Goal: Transaction & Acquisition: Purchase product/service

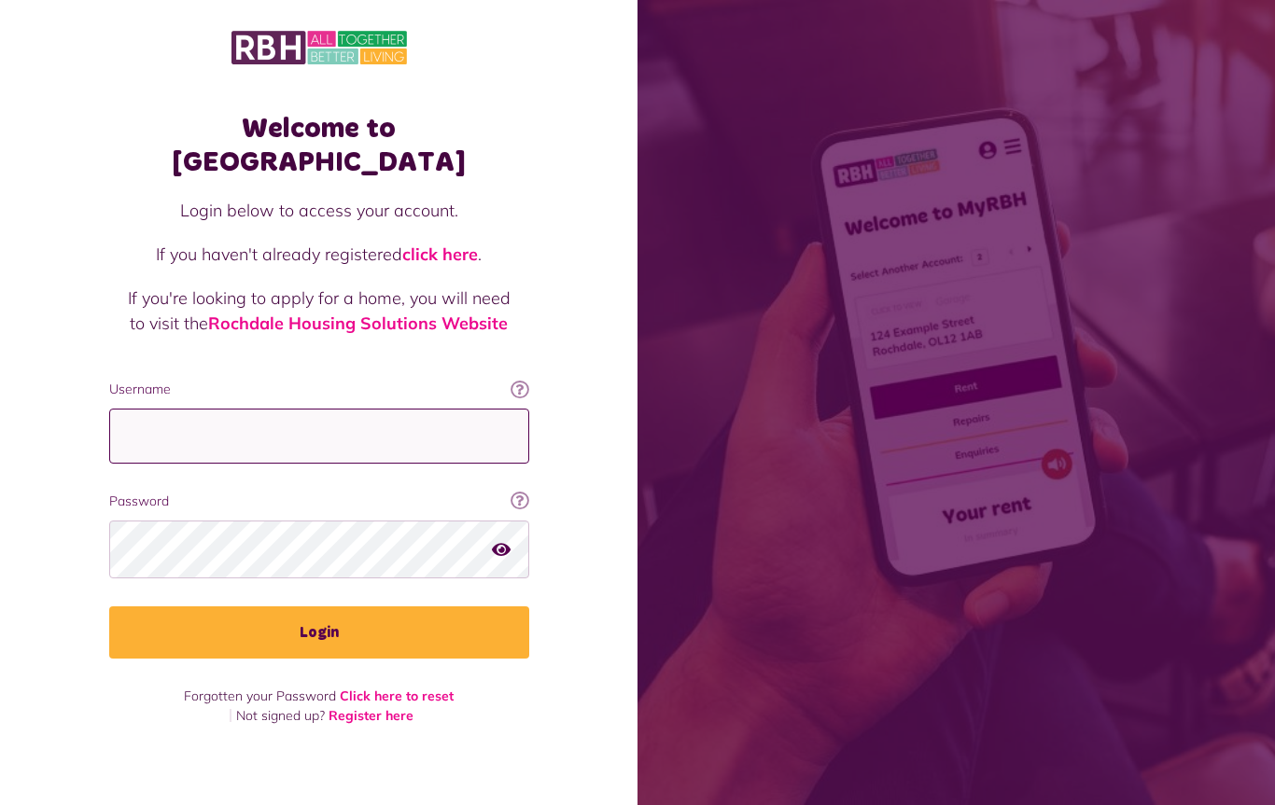
click at [330, 431] on input "Username" at bounding box center [319, 436] width 420 height 55
type input "**********"
click at [354, 624] on button "Login" at bounding box center [319, 633] width 420 height 52
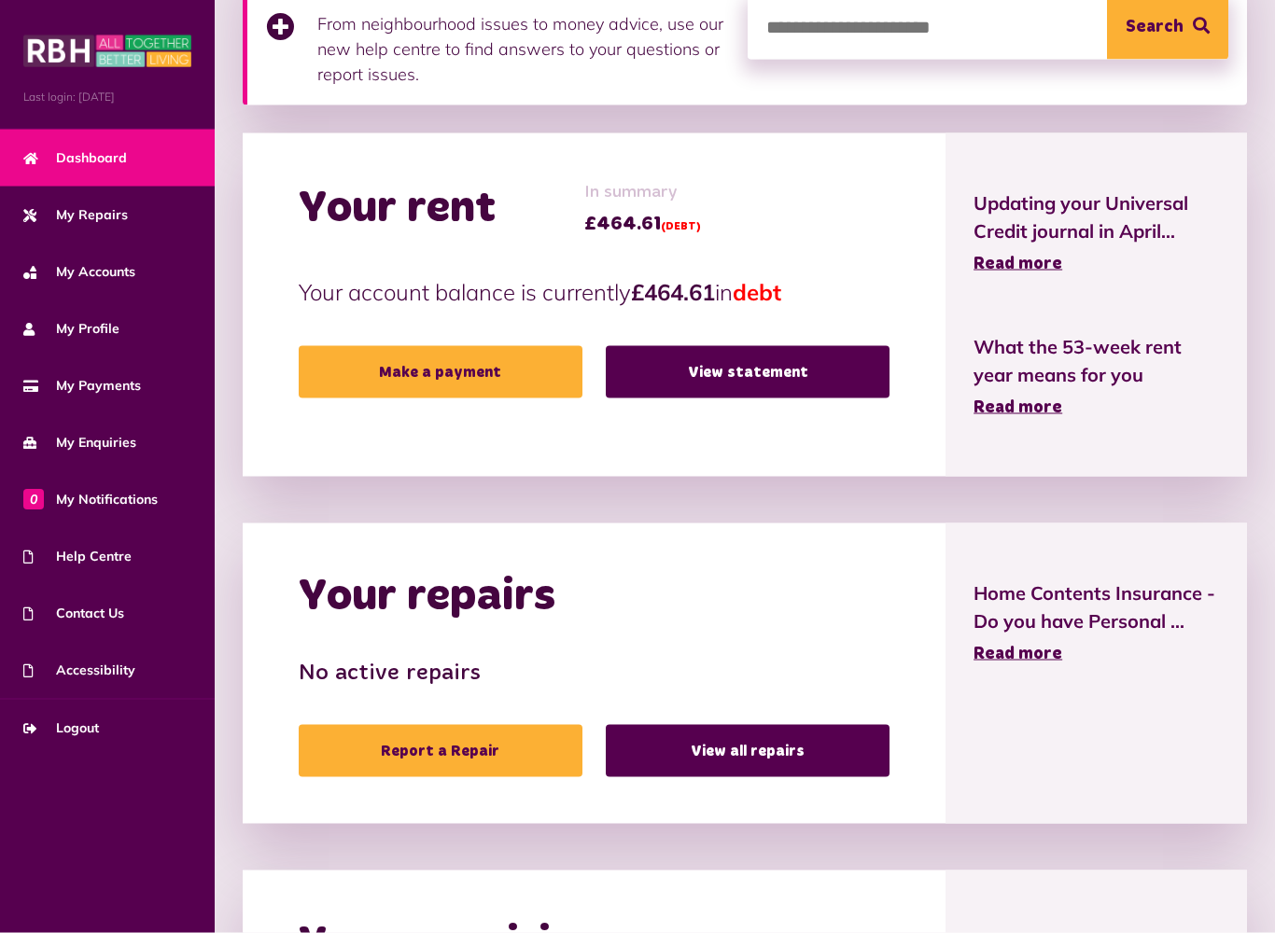
scroll to position [464, 0]
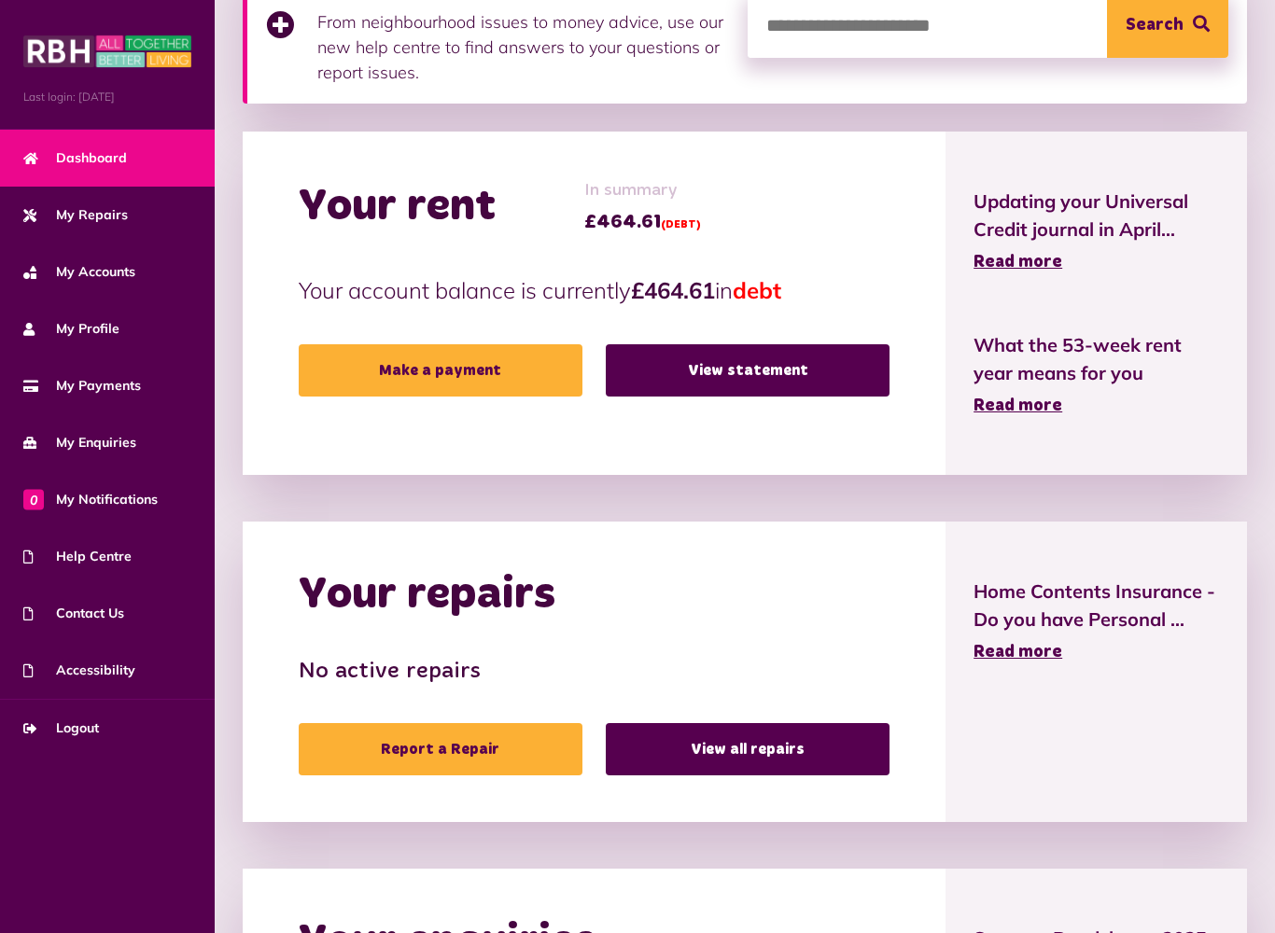
click at [485, 387] on link "Make a payment" at bounding box center [441, 370] width 284 height 52
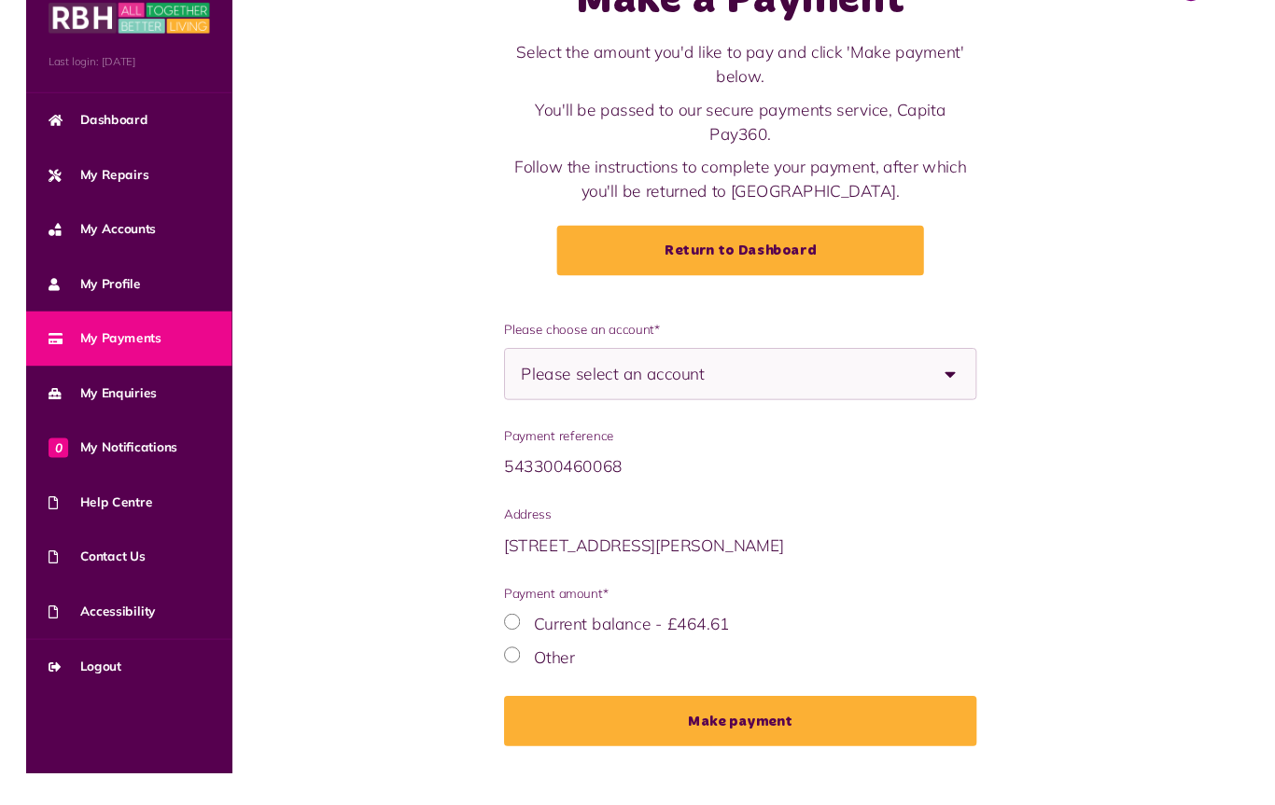
scroll to position [104, 0]
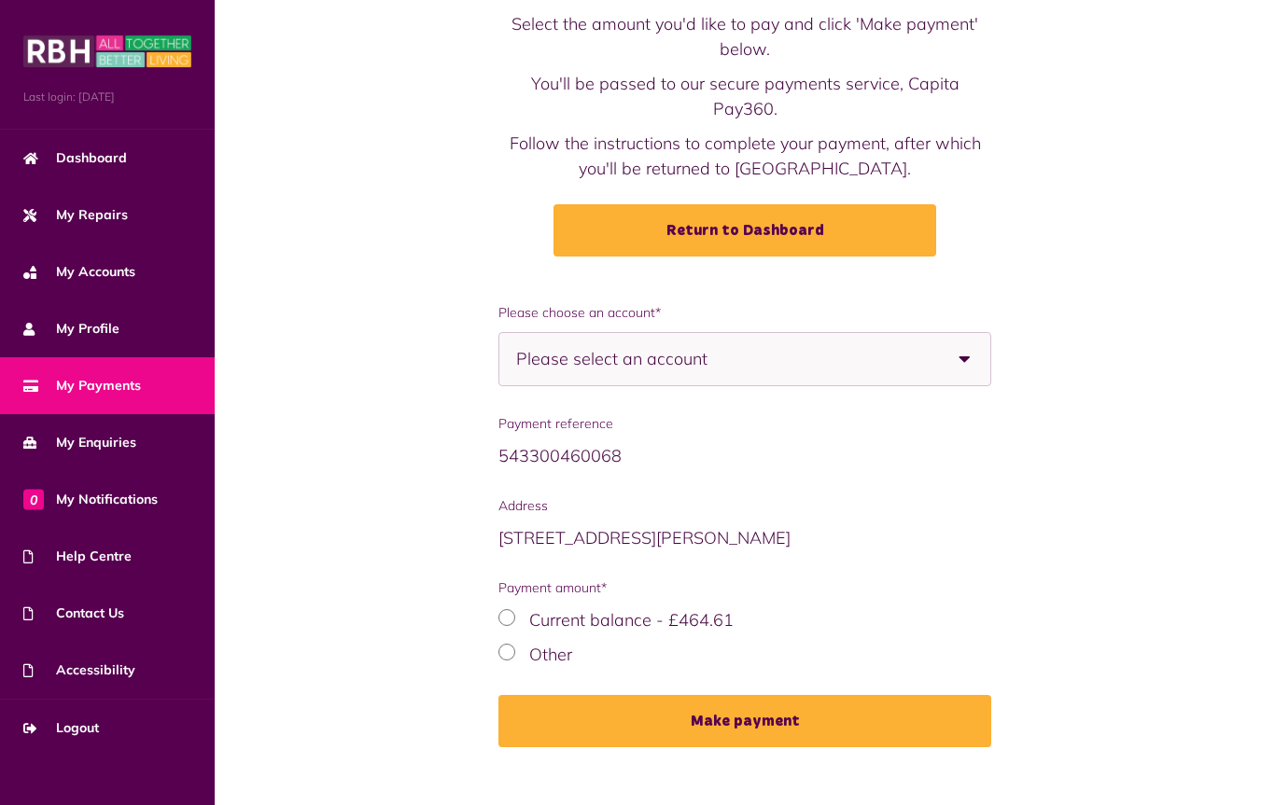
click at [504, 642] on div "Other" at bounding box center [744, 654] width 493 height 25
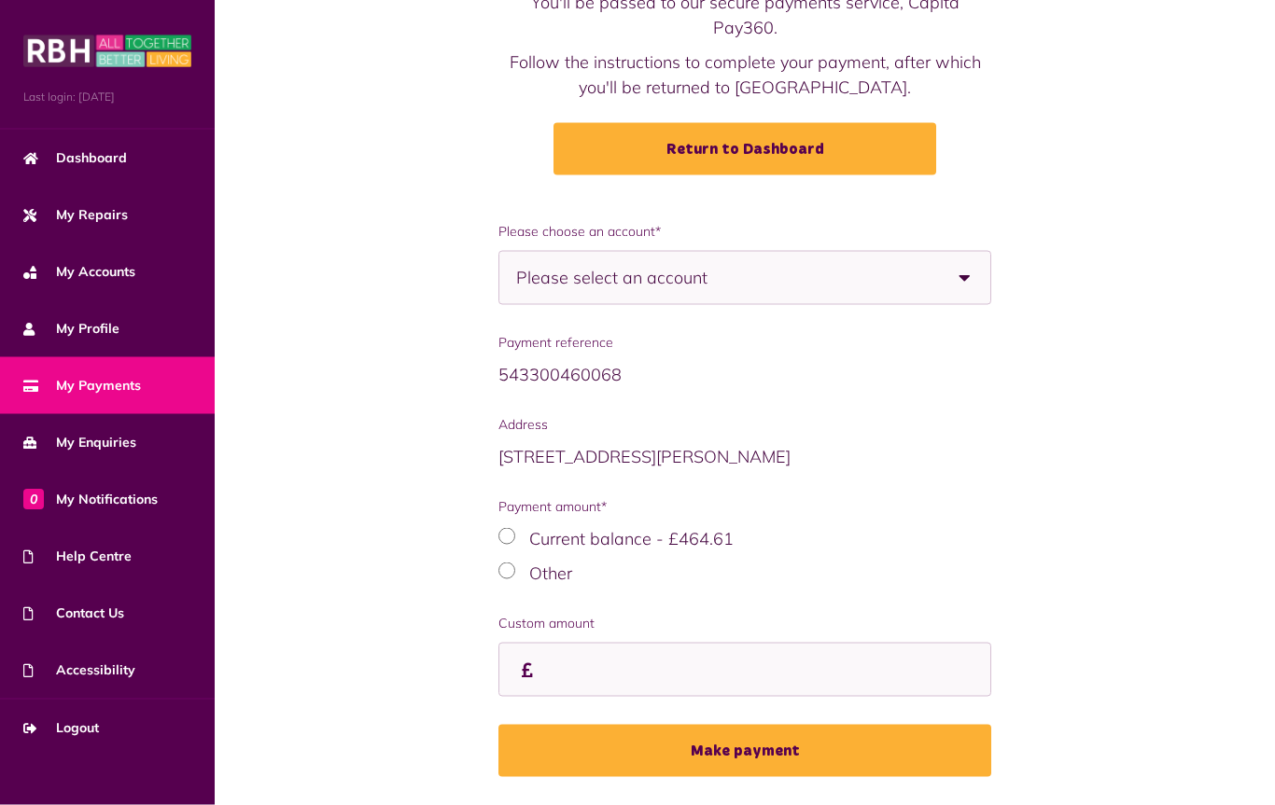
scroll to position [218, 0]
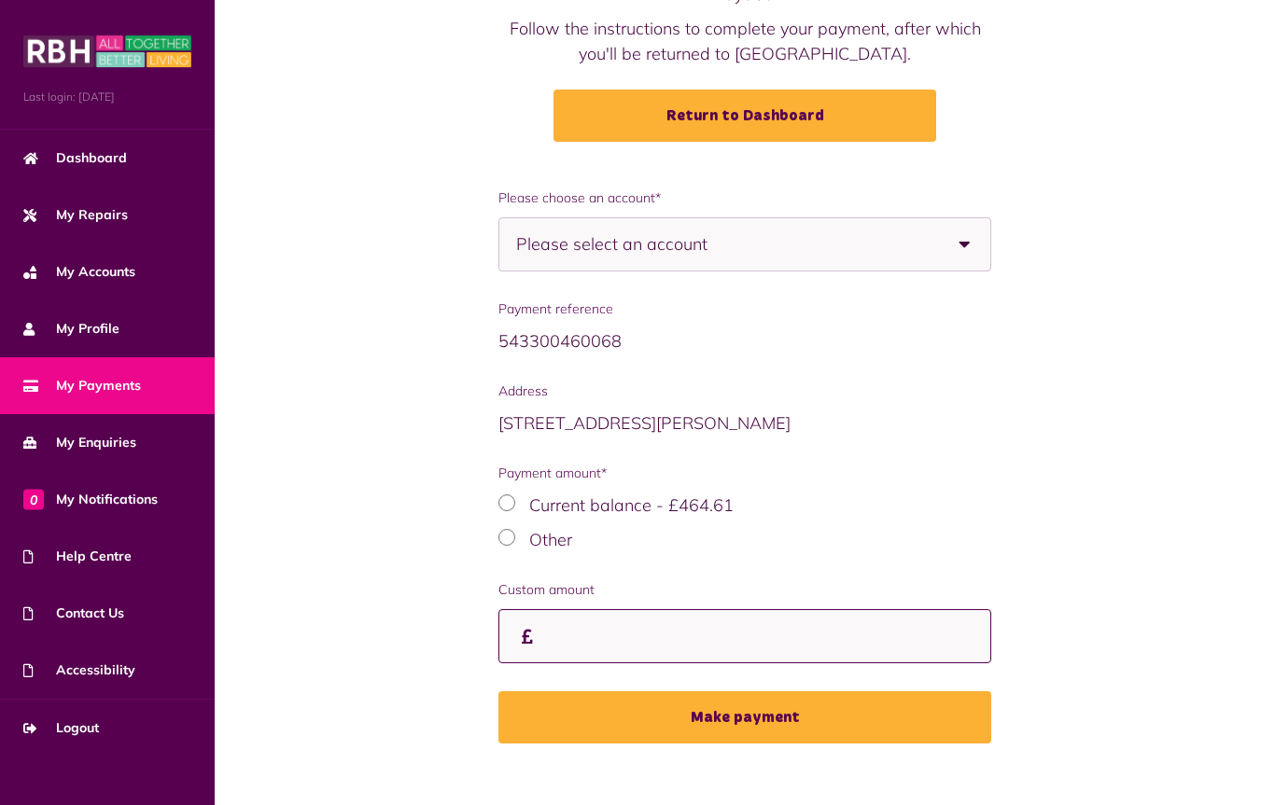
click at [641, 627] on input "Custom amount" at bounding box center [744, 636] width 493 height 55
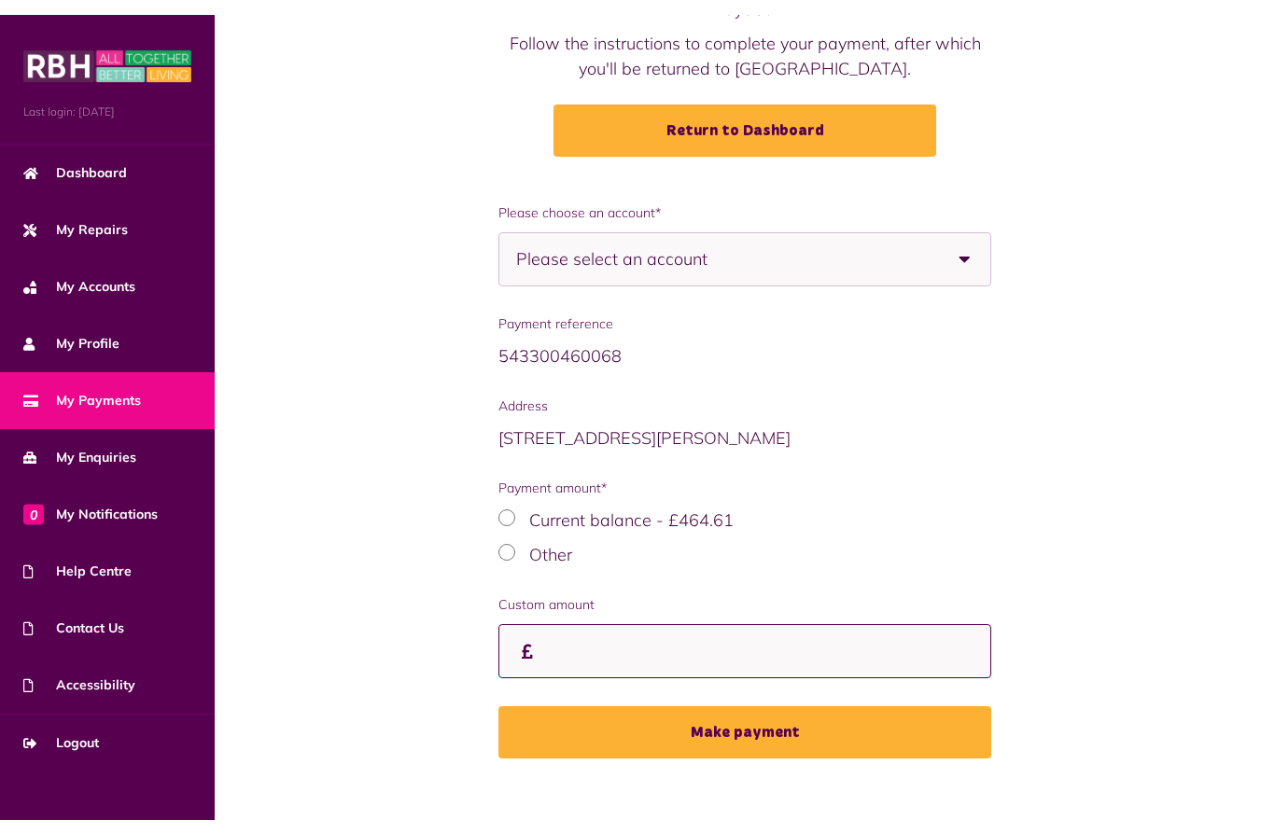
scroll to position [189, 0]
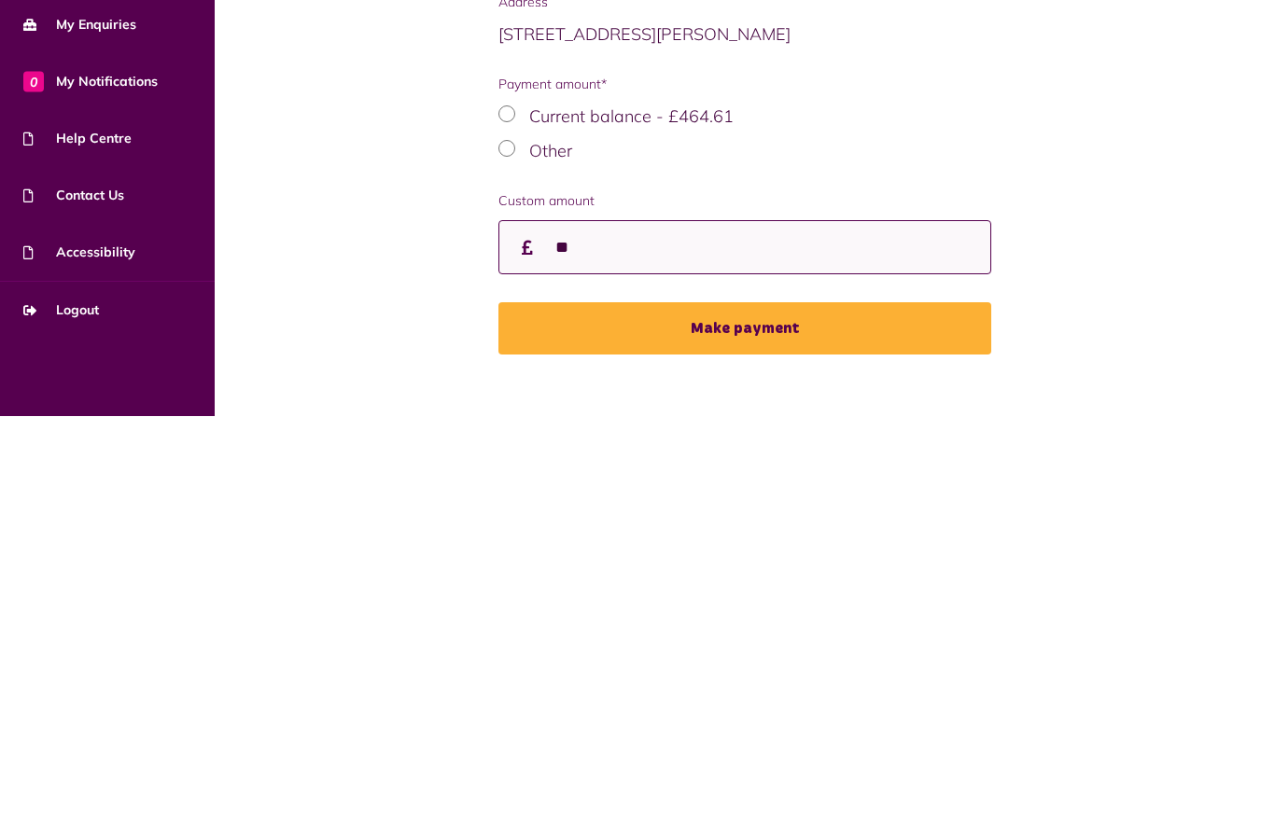
type input "**"
click at [756, 720] on button "Make payment" at bounding box center [744, 746] width 493 height 52
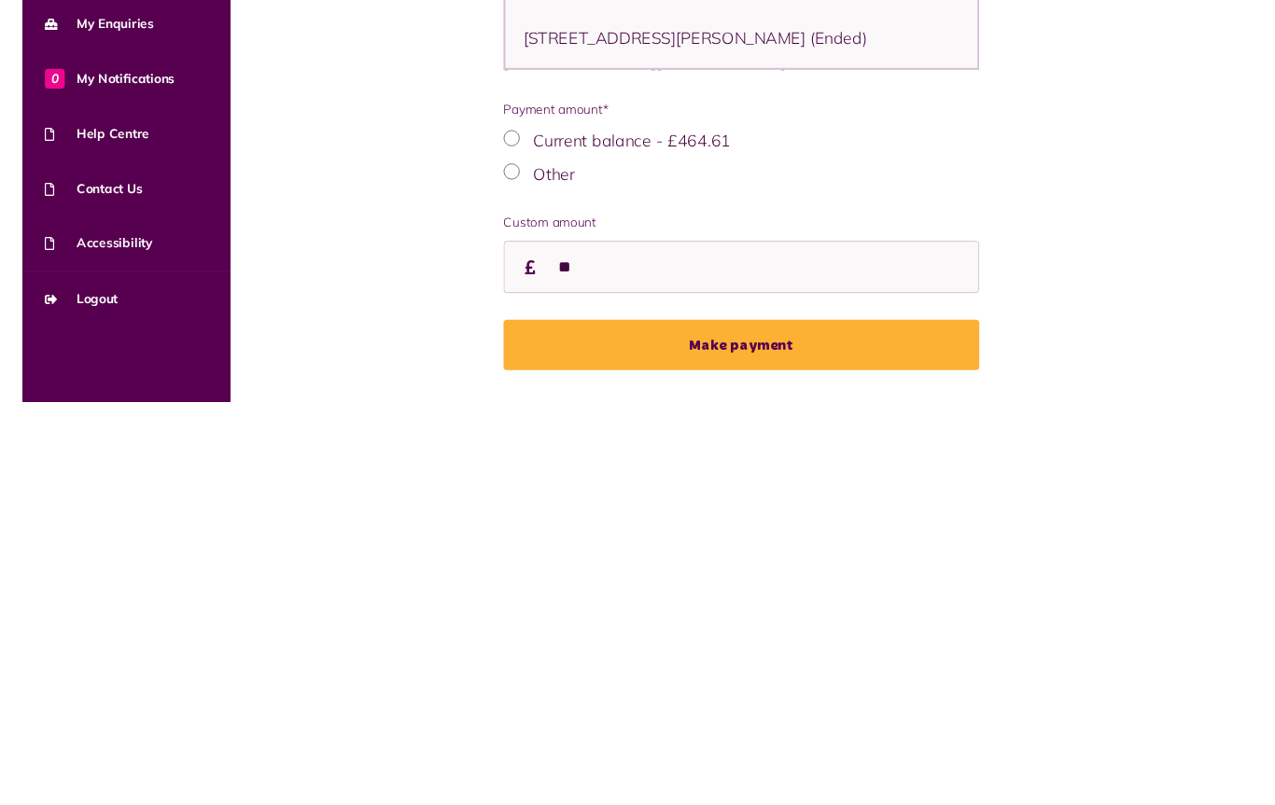
scroll to position [247, 0]
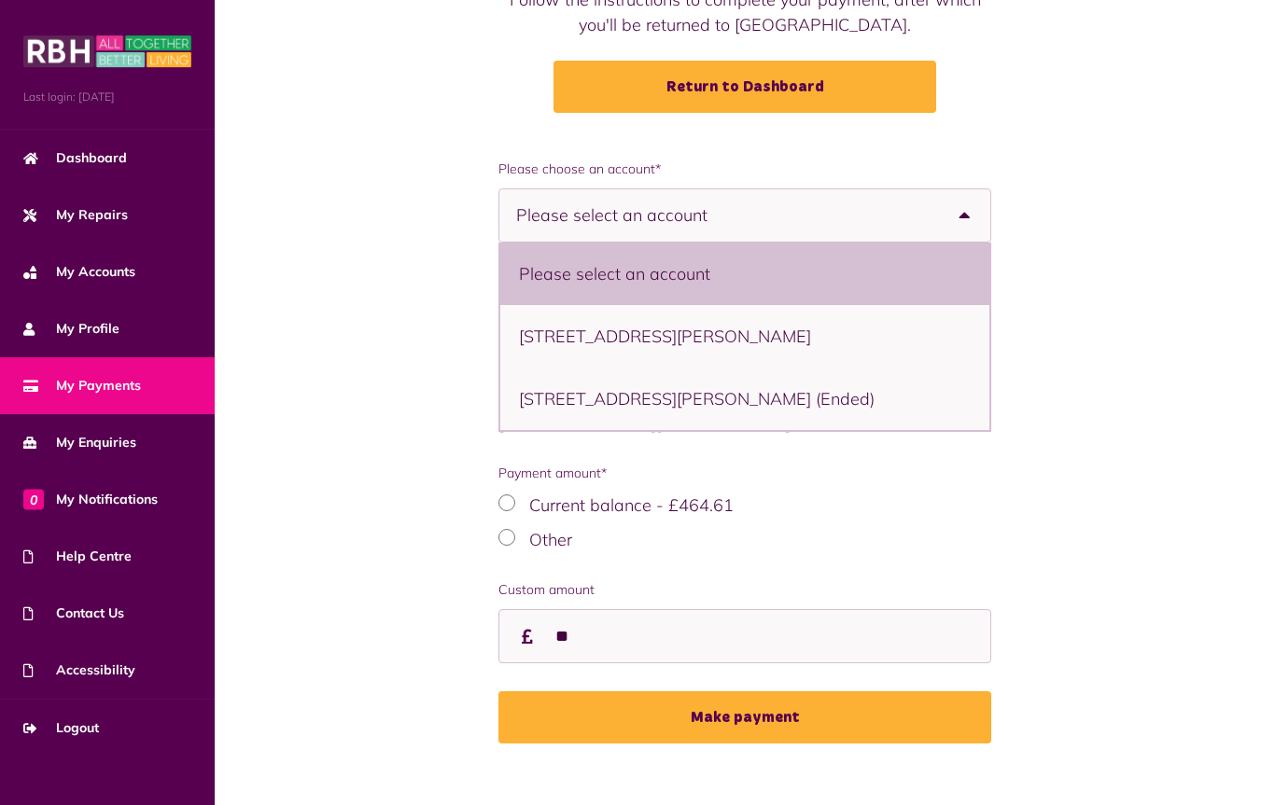
click at [641, 313] on li "46 Wardle Edge, Rochdale, OL12 9HA - Bungalow" at bounding box center [744, 336] width 489 height 63
select select "**********"
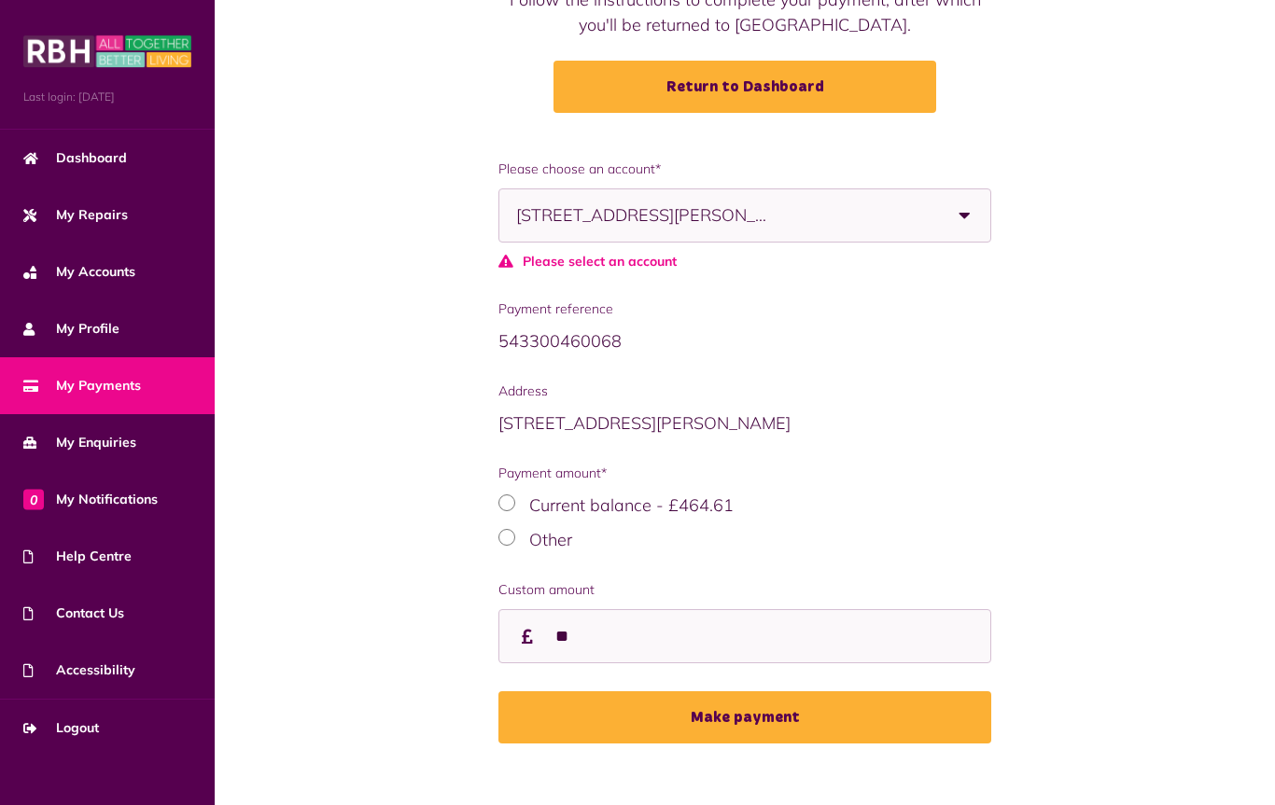
click at [752, 695] on button "Make payment" at bounding box center [744, 717] width 493 height 52
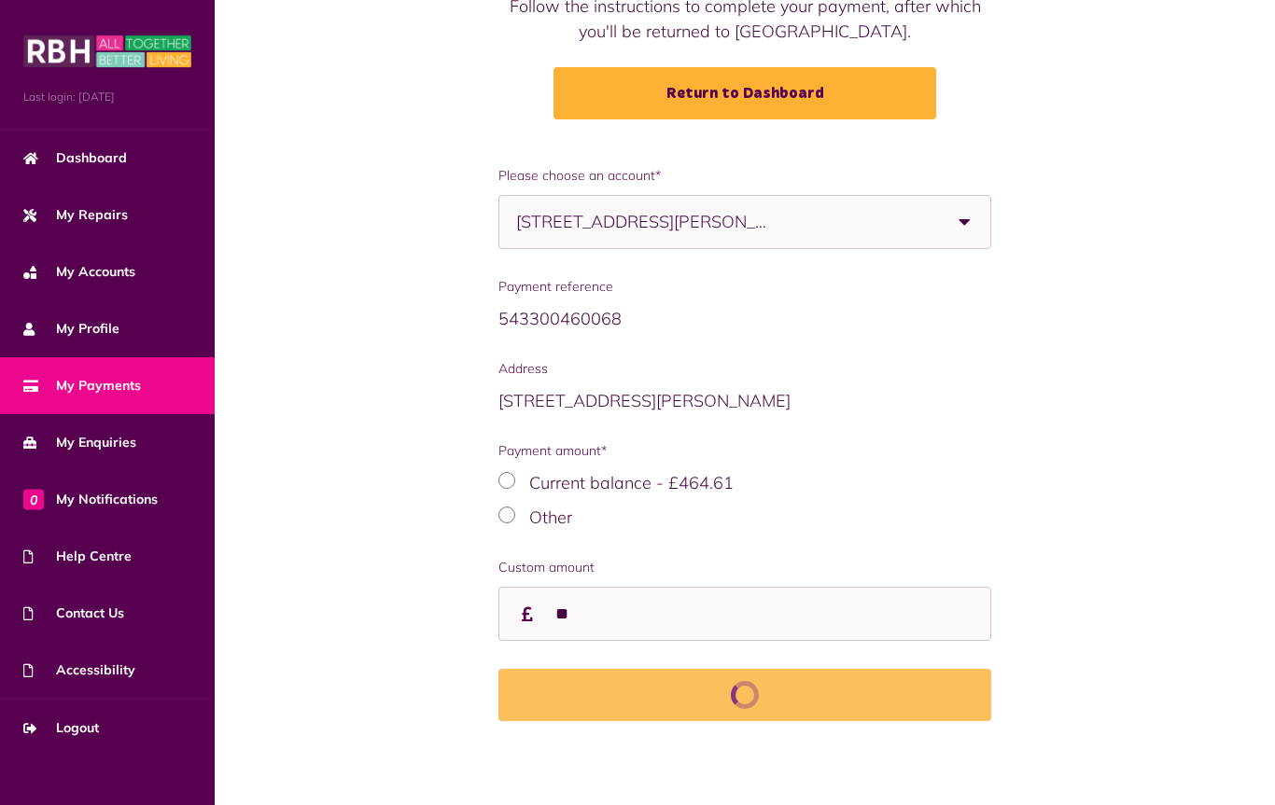
scroll to position [218, 0]
